Goal: Information Seeking & Learning: Learn about a topic

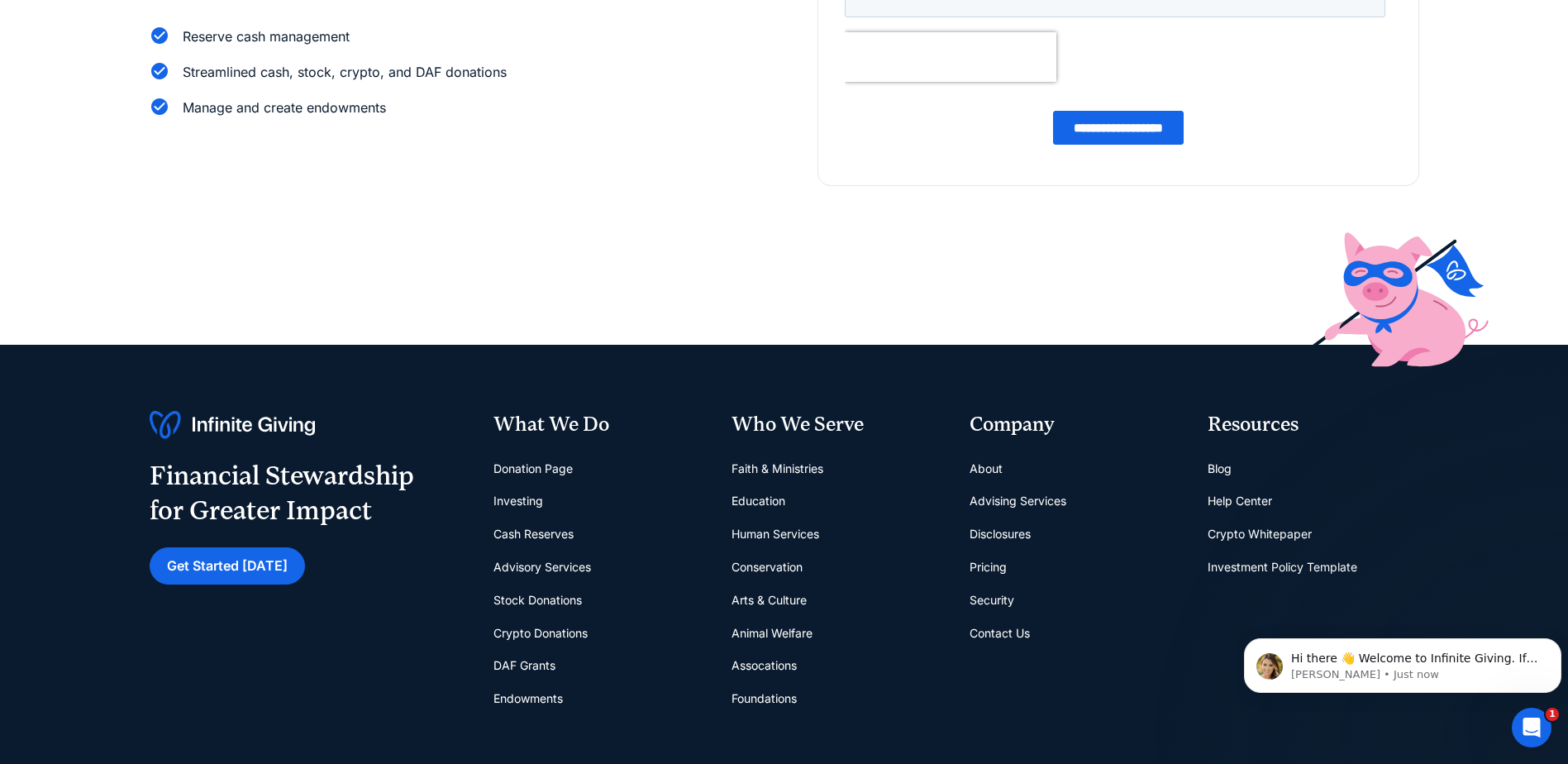
click at [527, 530] on link "Cash Reserves" at bounding box center [533, 533] width 80 height 33
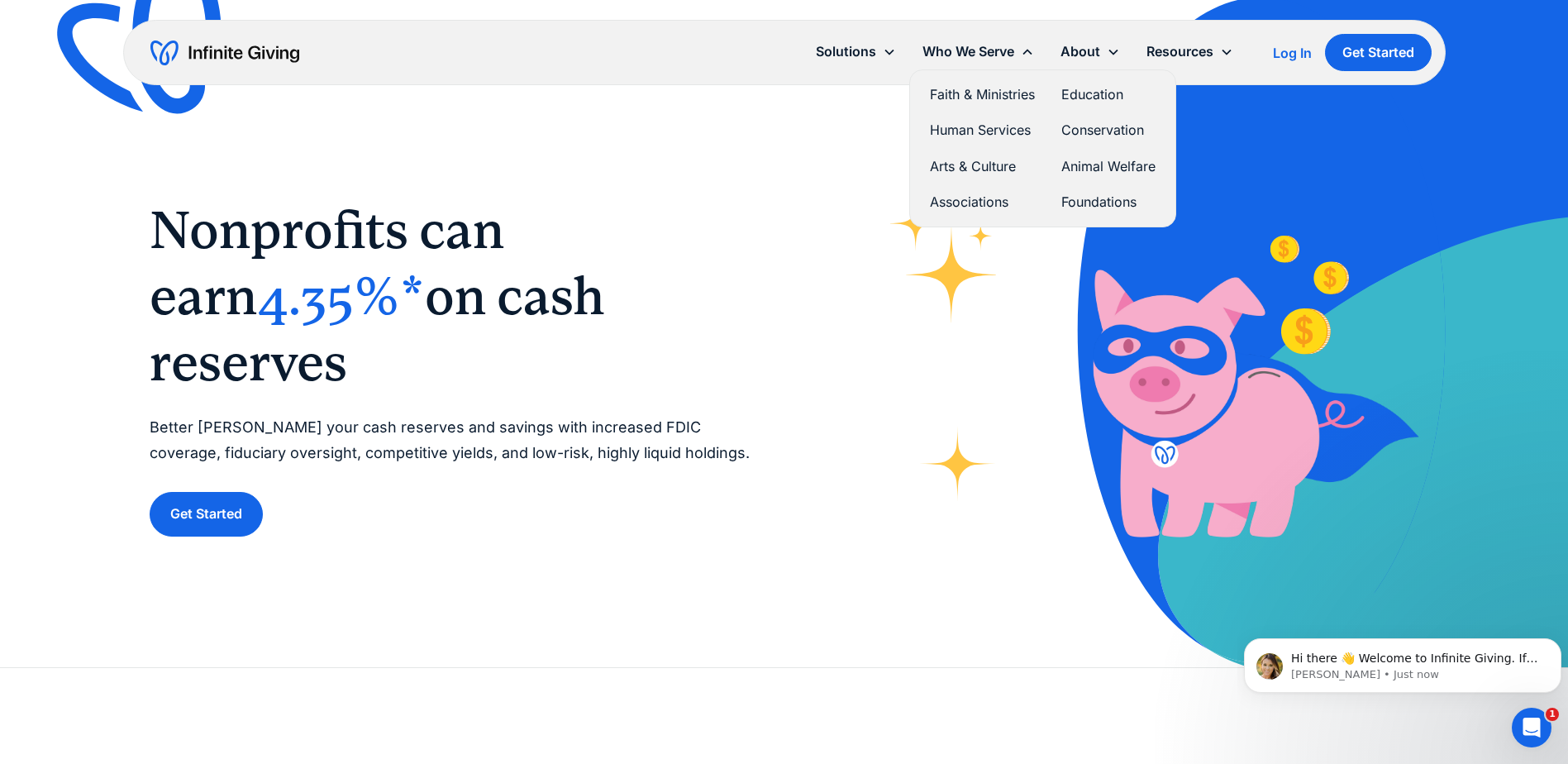
click at [957, 129] on link "Human Services" at bounding box center [982, 130] width 105 height 22
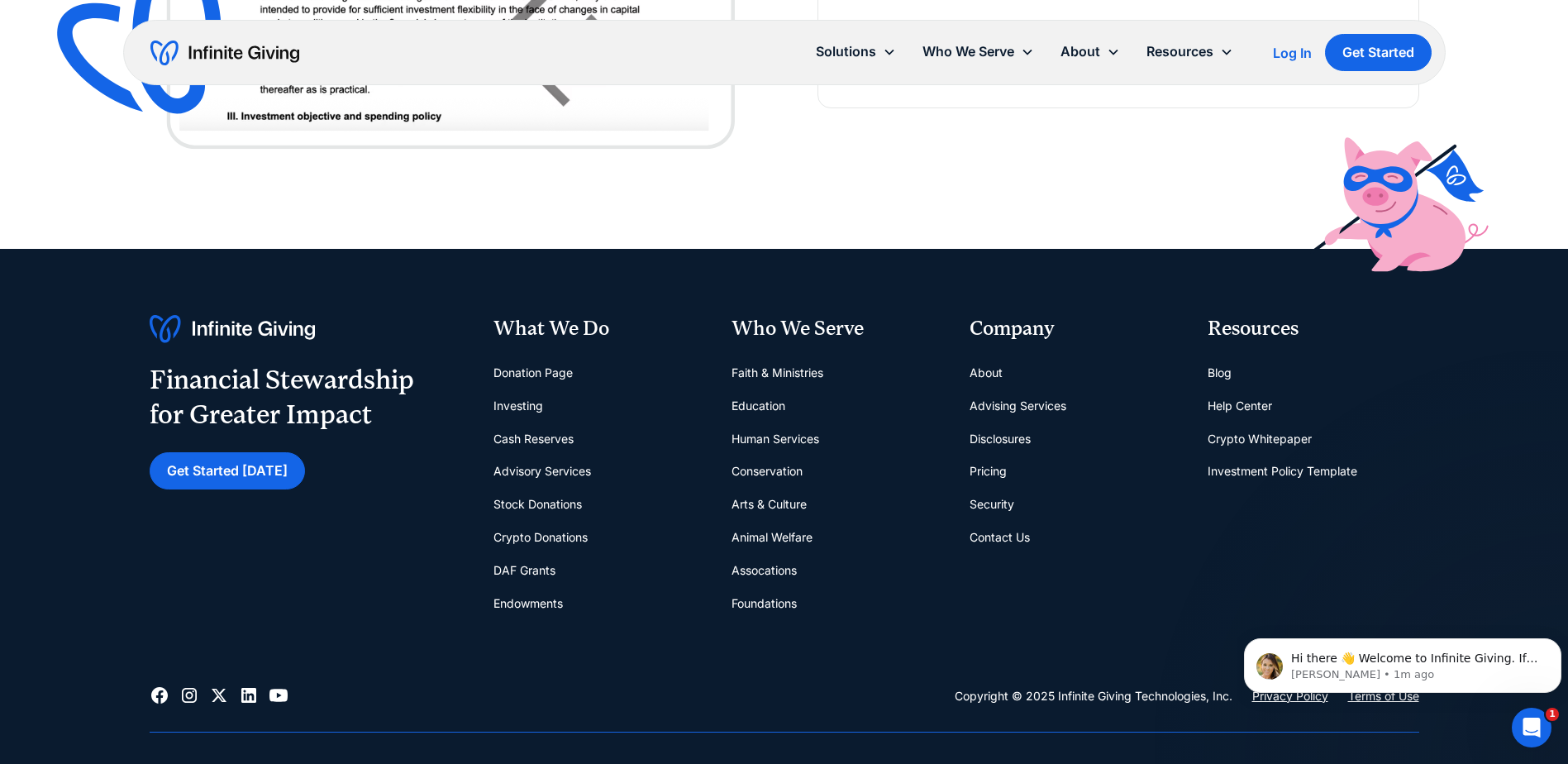
scroll to position [4545, 0]
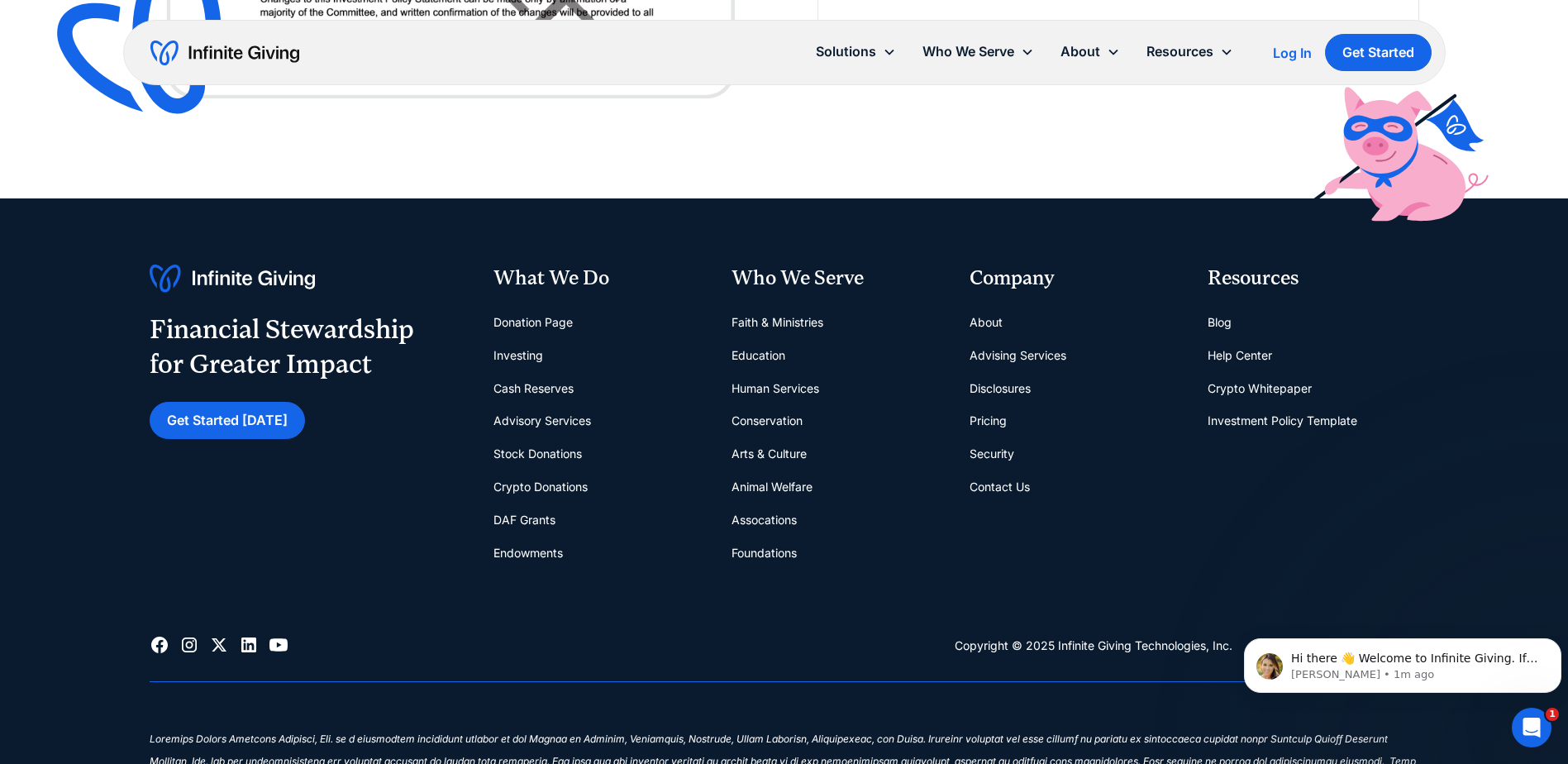
click at [981, 420] on link "Pricing" at bounding box center [988, 420] width 37 height 33
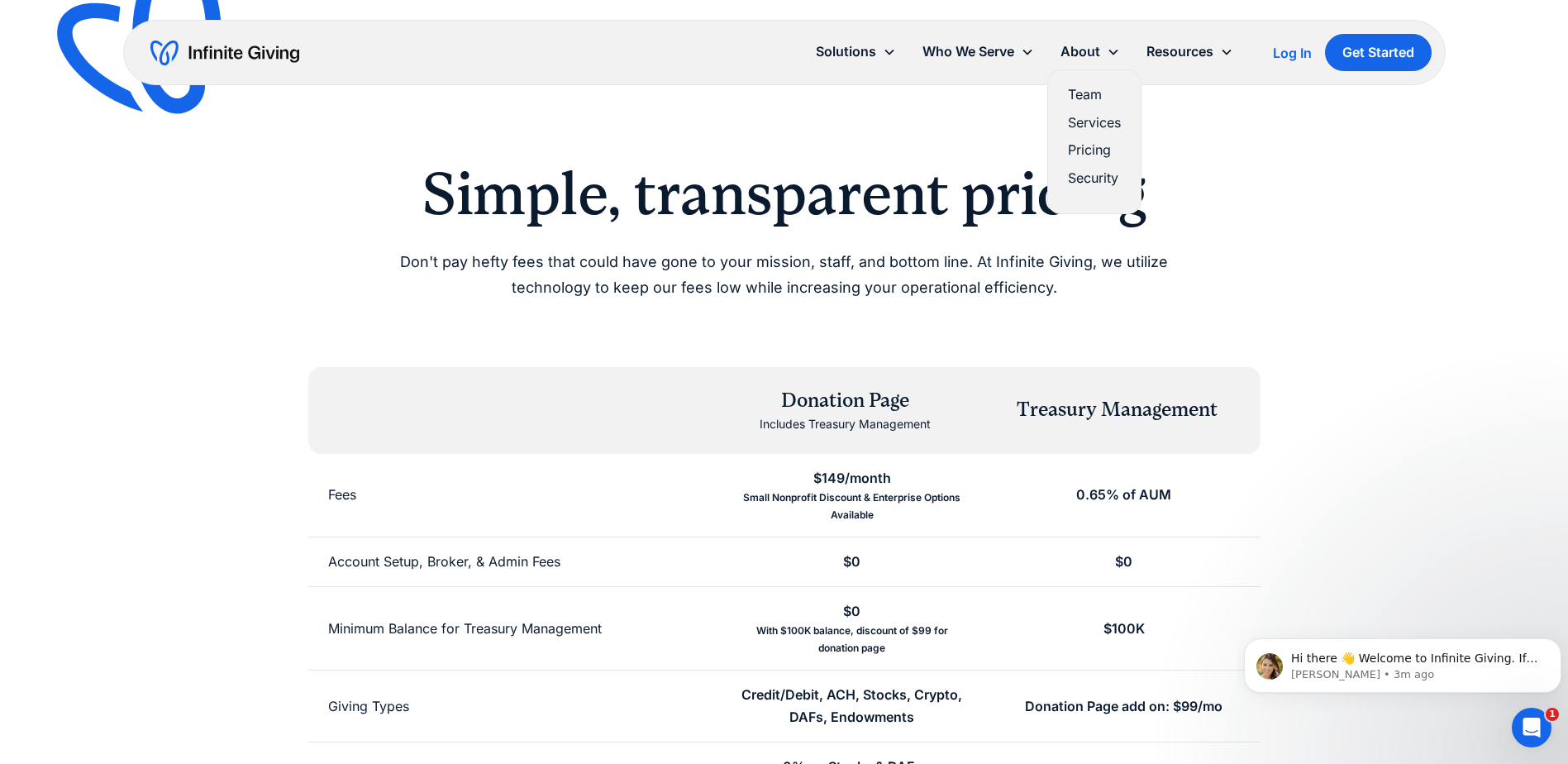
click at [1084, 89] on link "Team" at bounding box center [1094, 94] width 53 height 22
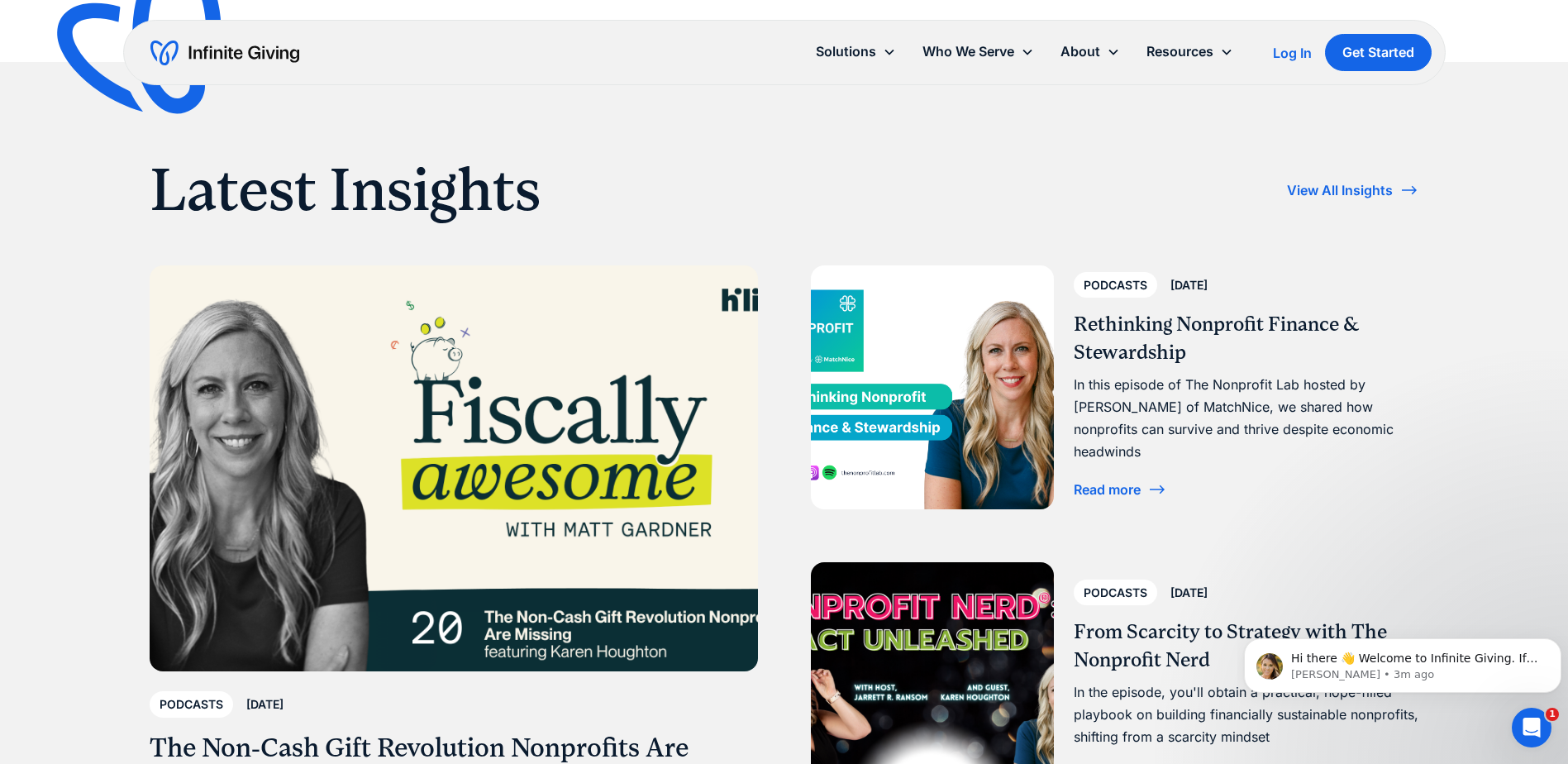
scroll to position [2975, 0]
